Goal: Transaction & Acquisition: Book appointment/travel/reservation

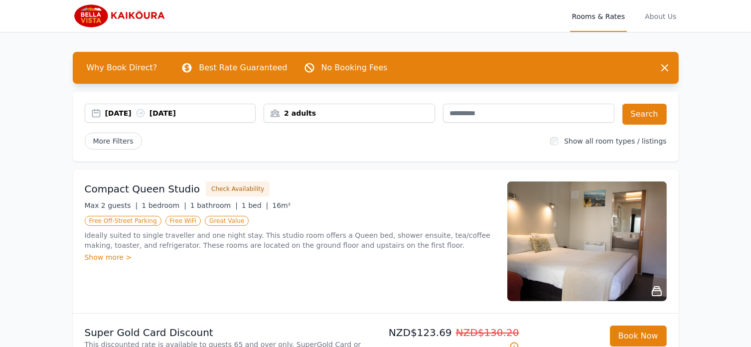
click at [96, 113] on div "[DATE] [DATE]" at bounding box center [170, 113] width 170 height 10
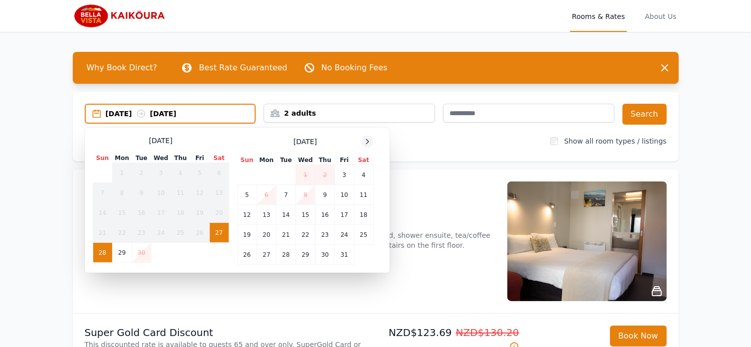
click at [366, 140] on icon at bounding box center [367, 141] width 8 height 8
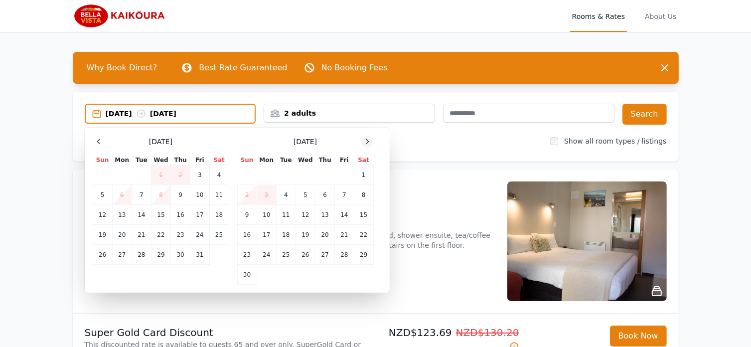
click at [366, 140] on icon at bounding box center [367, 141] width 8 height 8
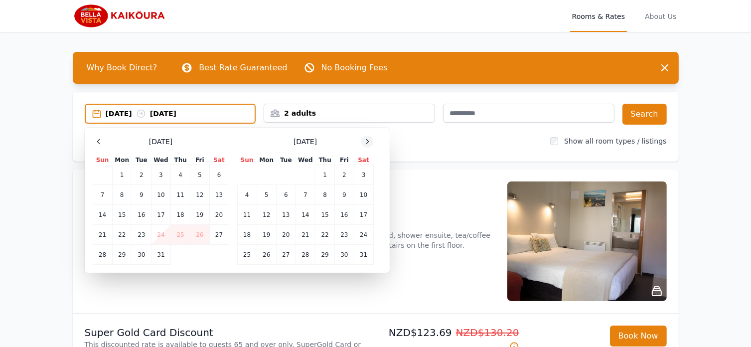
click at [366, 140] on icon at bounding box center [367, 141] width 8 height 8
click at [325, 173] on td "5" at bounding box center [324, 175] width 19 height 20
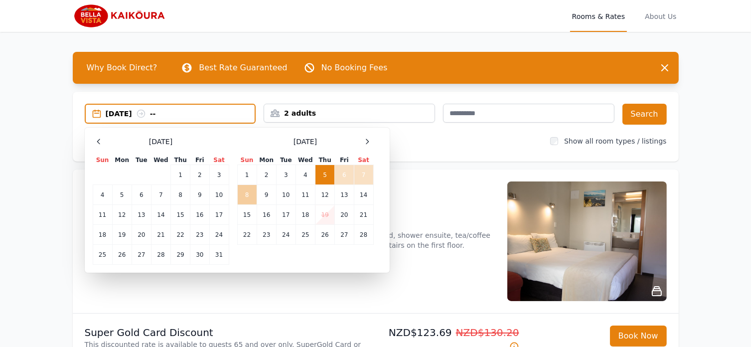
click at [250, 191] on td "8" at bounding box center [246, 195] width 19 height 20
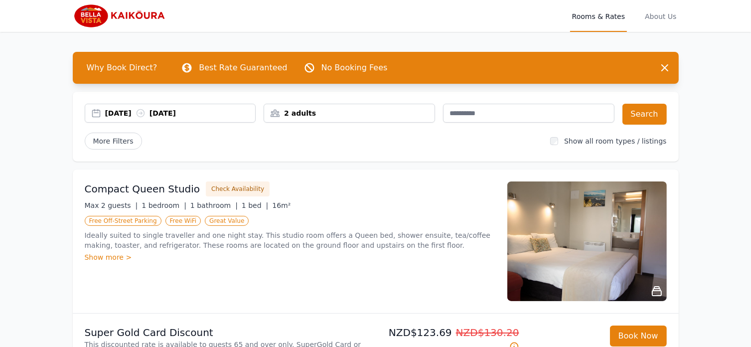
click at [298, 112] on div "2 adults" at bounding box center [349, 113] width 170 height 10
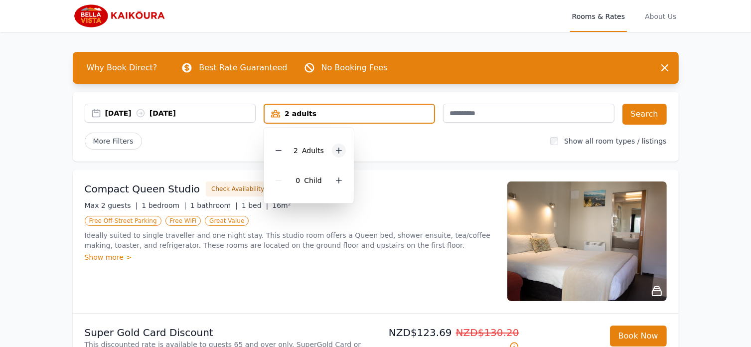
click at [339, 149] on icon at bounding box center [339, 150] width 8 height 8
click at [640, 116] on button "Search" at bounding box center [644, 114] width 44 height 21
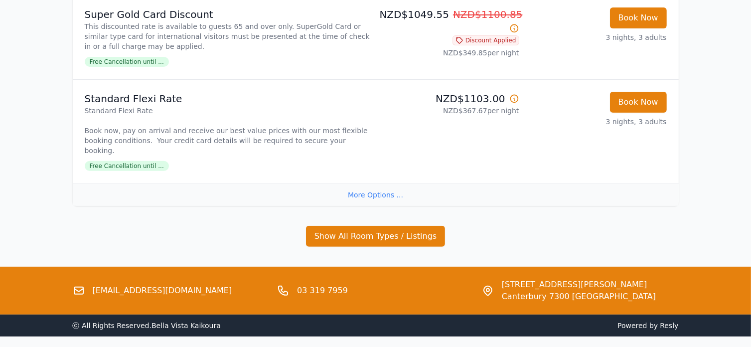
scroll to position [318, 0]
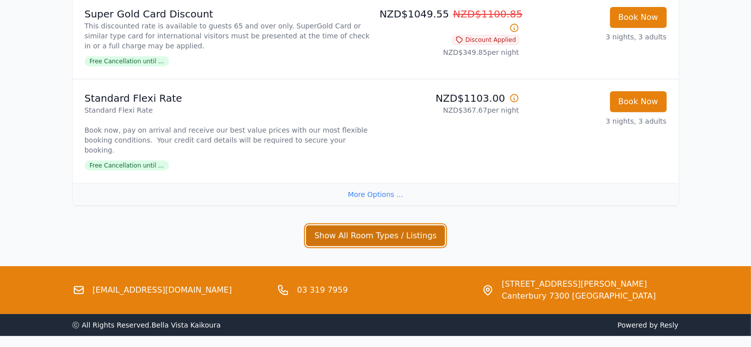
click at [368, 225] on button "Show All Room Types / Listings" at bounding box center [375, 235] width 139 height 21
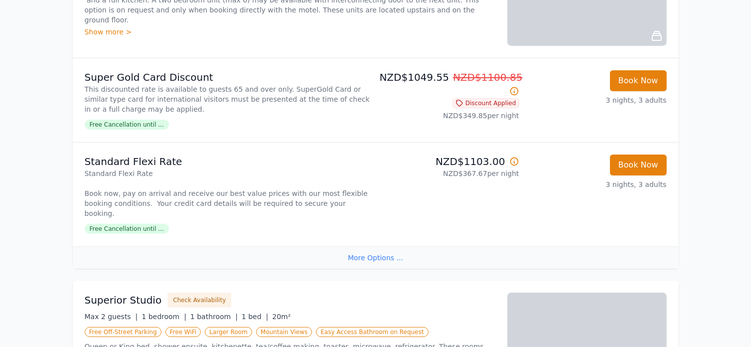
scroll to position [254, 0]
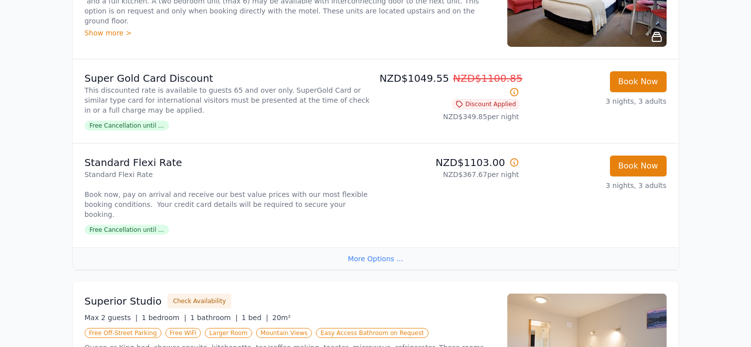
click at [359, 247] on div "More Options ..." at bounding box center [376, 258] width 606 height 22
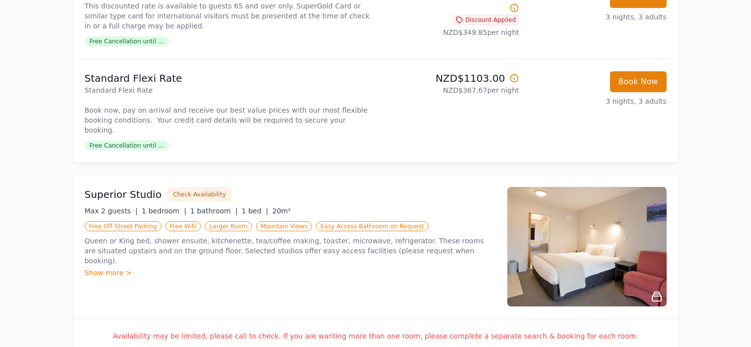
scroll to position [340, 0]
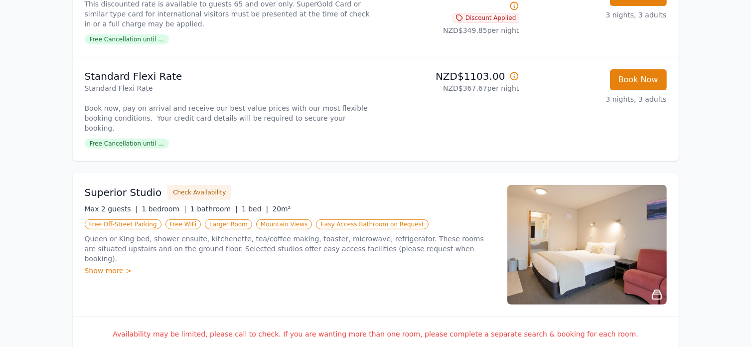
click at [114, 266] on div "Show more >" at bounding box center [290, 271] width 410 height 10
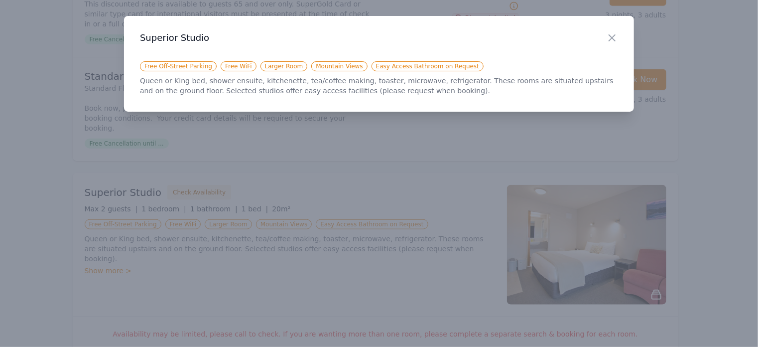
click at [232, 269] on div at bounding box center [379, 173] width 758 height 347
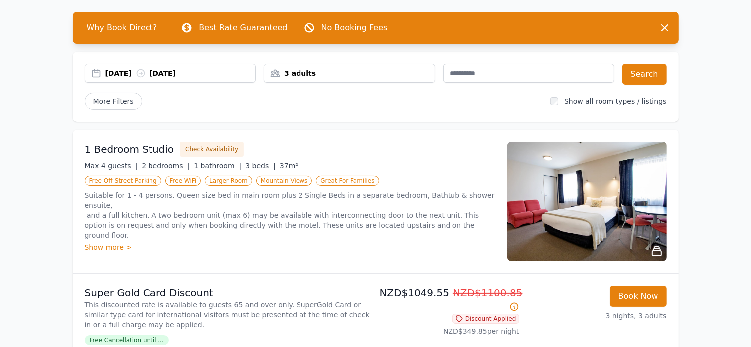
scroll to position [0, 0]
